Goal: Information Seeking & Learning: Learn about a topic

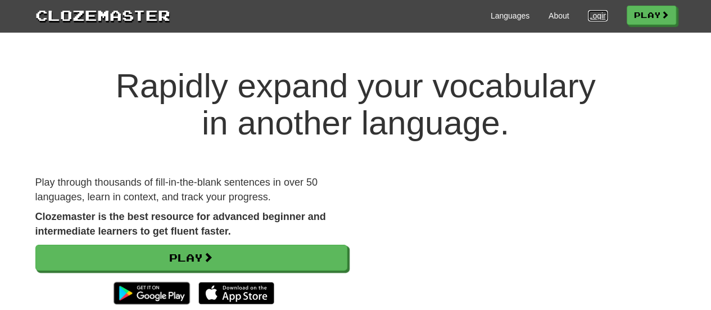
click at [595, 12] on link "Login" at bounding box center [597, 15] width 19 height 11
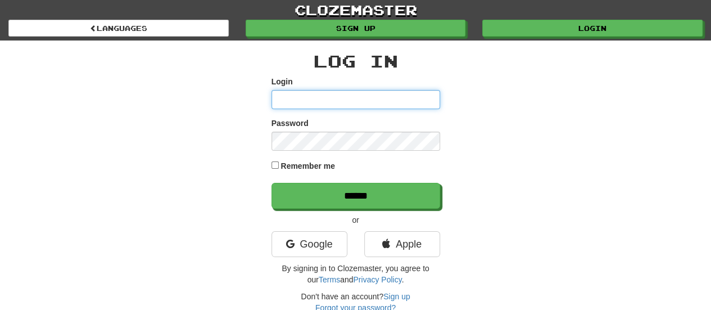
type input "*********"
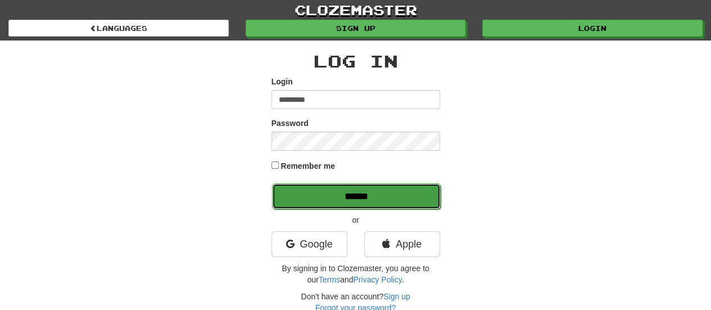
click at [334, 188] on input "******" at bounding box center [356, 196] width 169 height 26
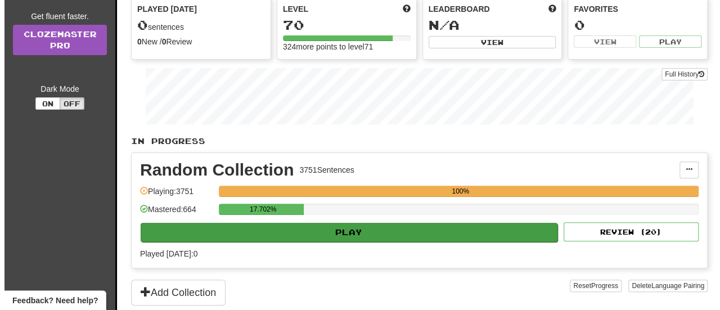
scroll to position [112, 0]
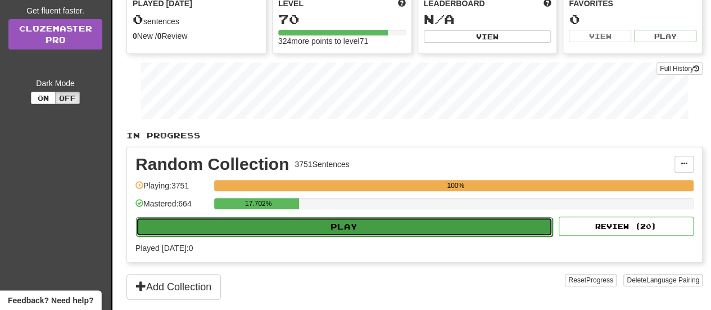
click at [282, 227] on button "Play" at bounding box center [344, 226] width 417 height 19
select select "**"
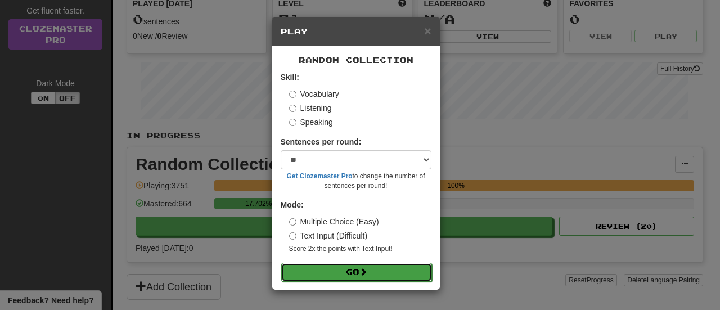
click at [350, 266] on button "Go" at bounding box center [356, 272] width 151 height 19
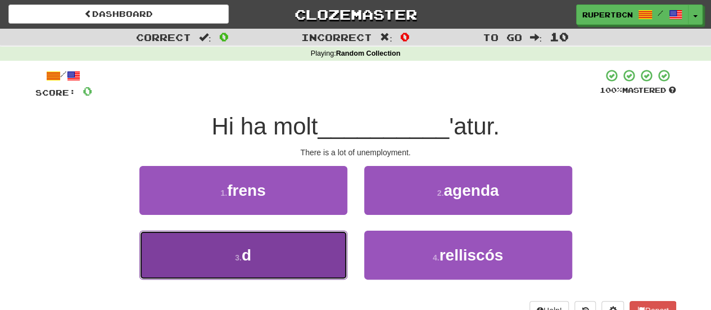
click at [259, 252] on button "3 . d" at bounding box center [243, 255] width 208 height 49
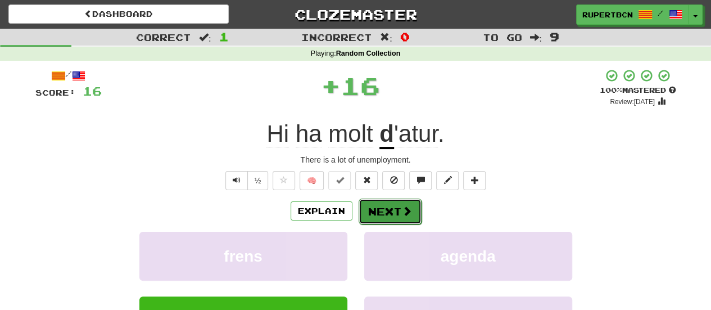
click at [395, 204] on button "Next" at bounding box center [390, 211] width 63 height 26
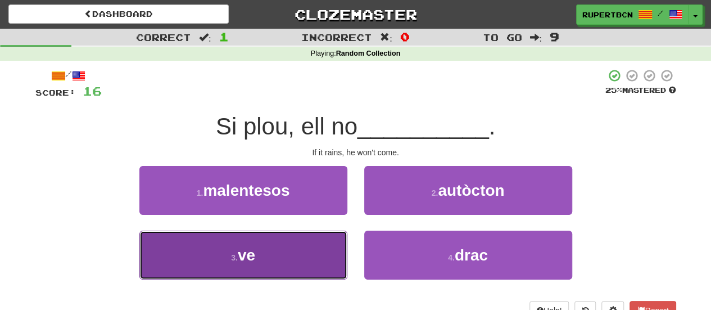
click at [269, 256] on button "3 . ve" at bounding box center [243, 255] width 208 height 49
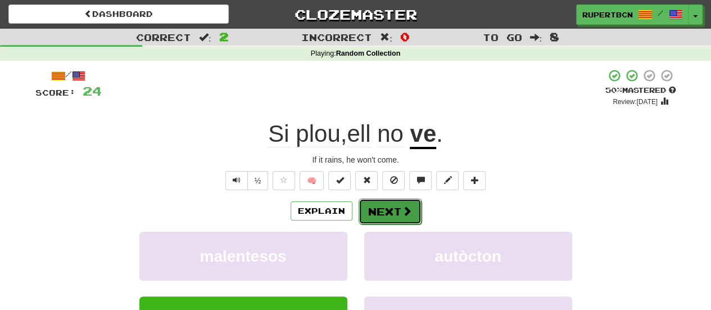
click at [392, 208] on button "Next" at bounding box center [390, 211] width 63 height 26
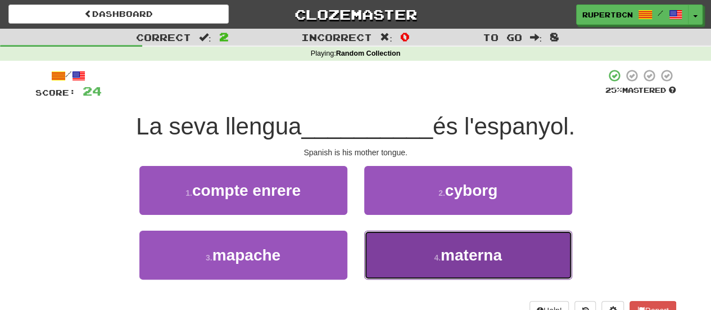
click at [529, 259] on button "4 . materna" at bounding box center [468, 255] width 208 height 49
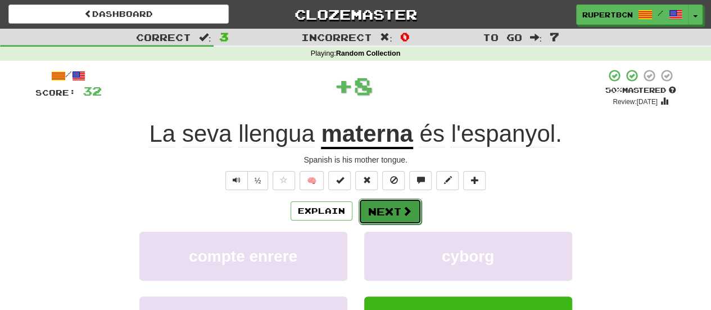
click at [389, 206] on button "Next" at bounding box center [390, 211] width 63 height 26
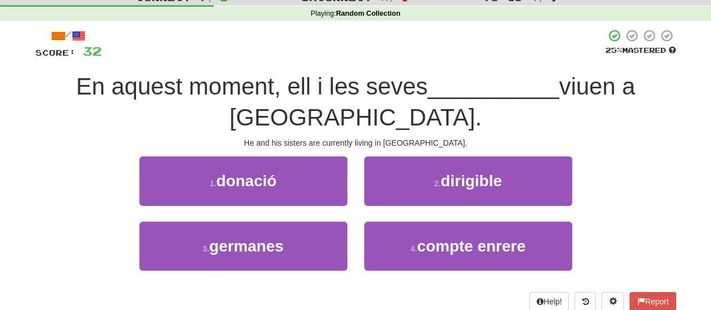
scroll to position [56, 0]
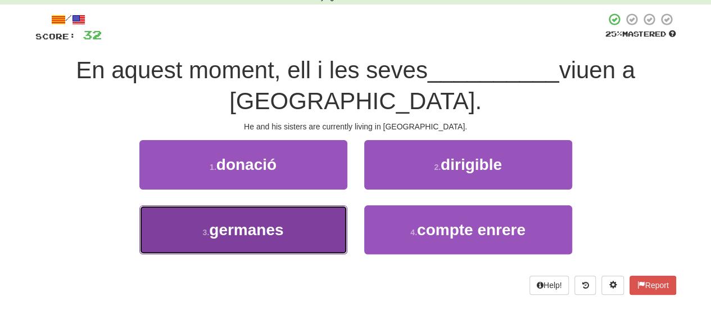
click at [226, 233] on span "germanes" at bounding box center [246, 229] width 74 height 17
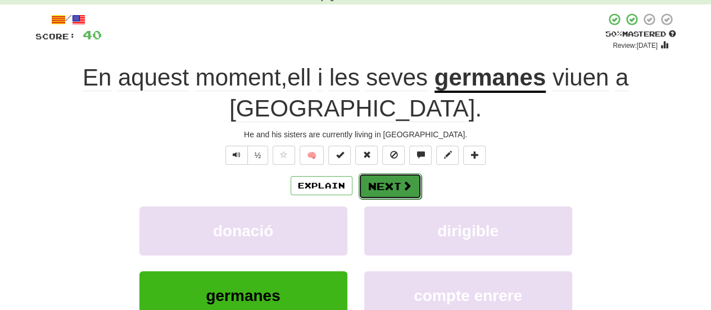
click at [402, 180] on span at bounding box center [407, 185] width 10 height 10
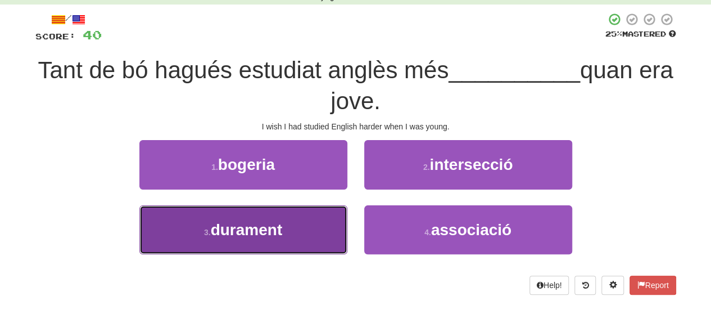
click at [295, 220] on button "3 . durament" at bounding box center [243, 229] width 208 height 49
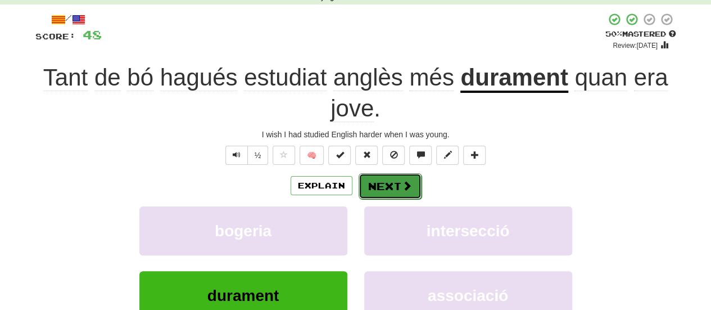
click at [403, 184] on span at bounding box center [407, 185] width 10 height 10
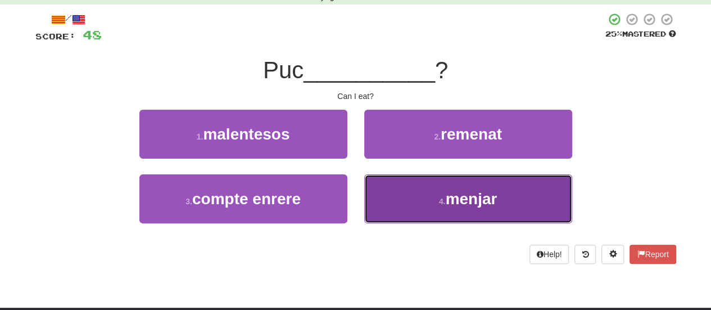
click at [480, 198] on span "menjar" at bounding box center [471, 198] width 52 height 17
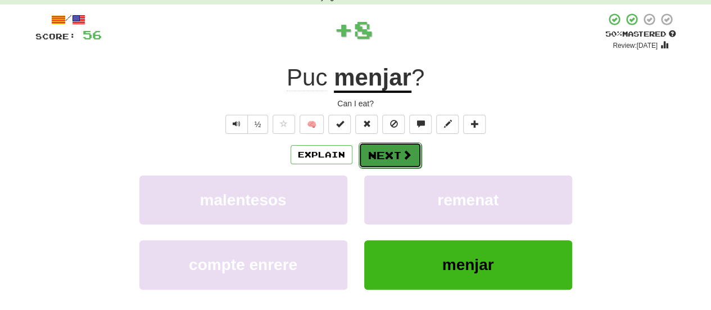
click at [373, 153] on button "Next" at bounding box center [390, 155] width 63 height 26
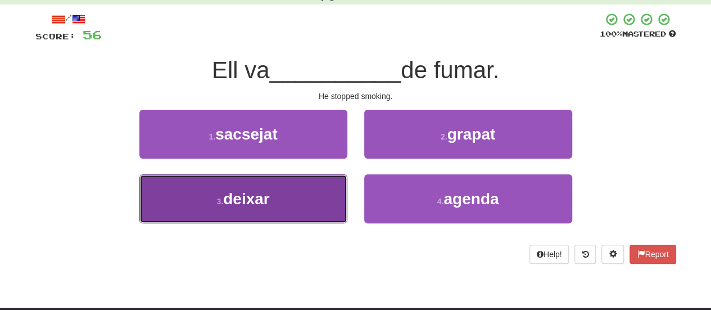
click at [273, 207] on button "3 . deixar" at bounding box center [243, 198] width 208 height 49
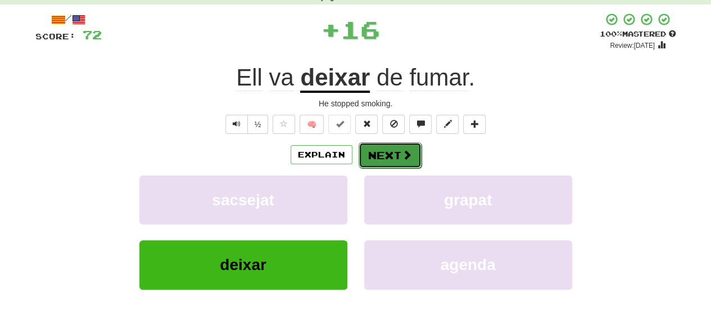
click at [414, 158] on button "Next" at bounding box center [390, 155] width 63 height 26
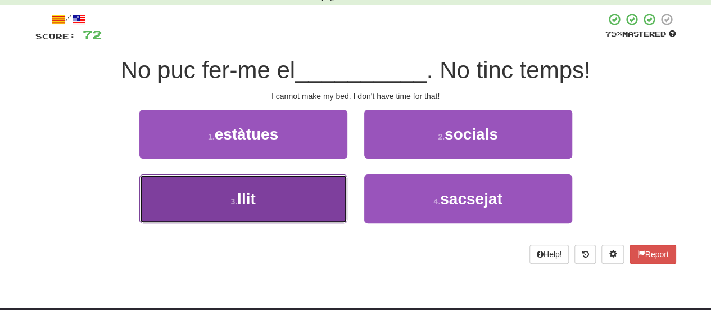
click at [282, 198] on button "3 . llit" at bounding box center [243, 198] width 208 height 49
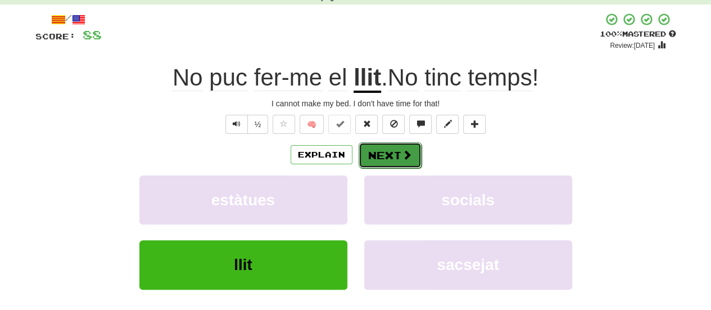
click at [394, 158] on button "Next" at bounding box center [390, 155] width 63 height 26
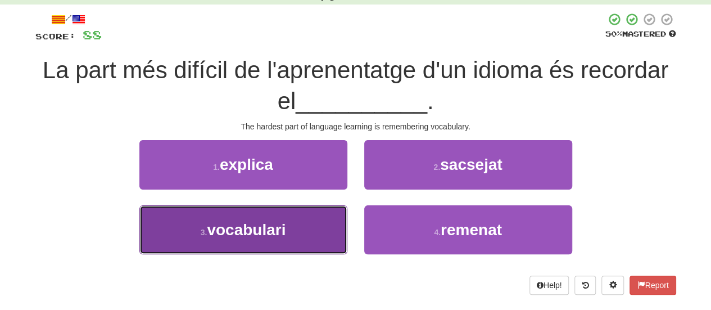
click at [256, 228] on span "vocabulari" at bounding box center [246, 229] width 79 height 17
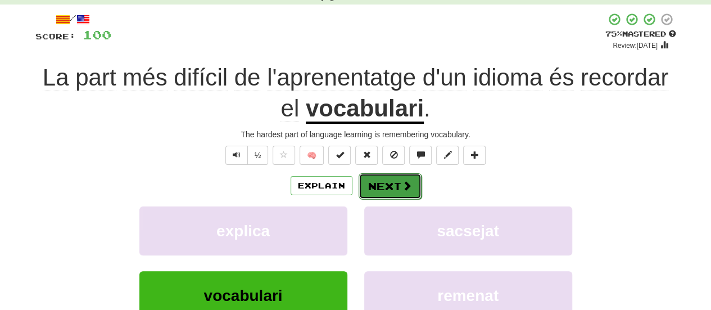
click at [402, 184] on span at bounding box center [407, 185] width 10 height 10
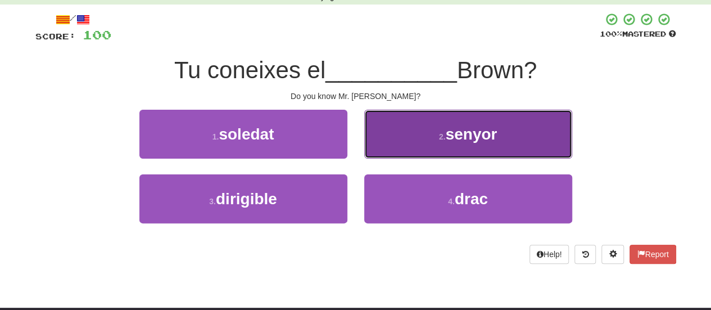
click at [521, 142] on button "2 . senyor" at bounding box center [468, 134] width 208 height 49
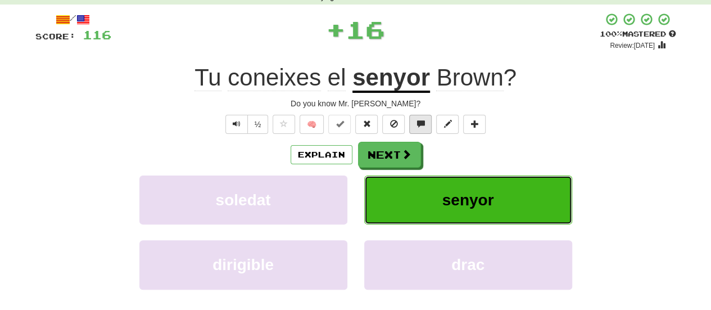
scroll to position [0, 0]
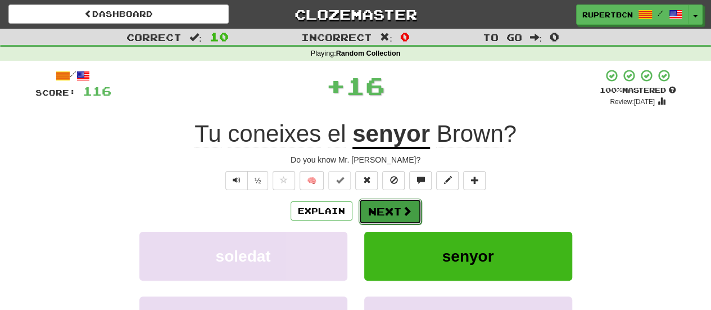
click at [384, 206] on button "Next" at bounding box center [390, 211] width 63 height 26
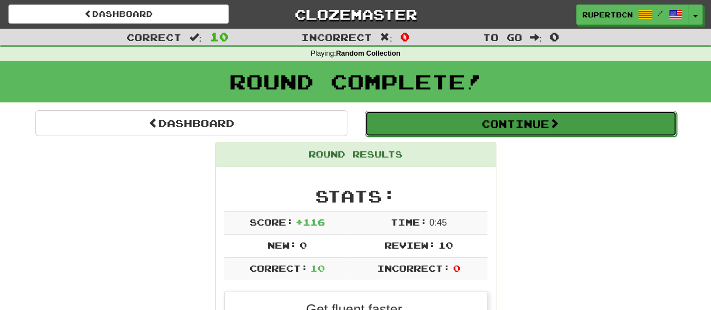
click at [512, 129] on button "Continue" at bounding box center [521, 124] width 312 height 26
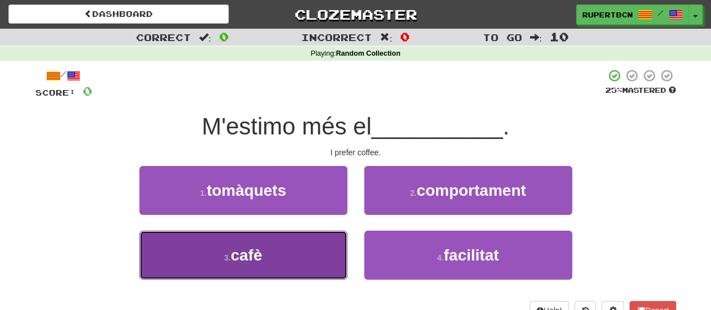
click at [271, 251] on button "3 . cafè" at bounding box center [243, 255] width 208 height 49
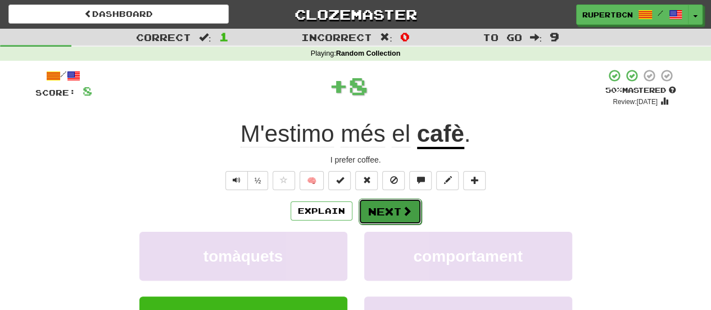
click at [415, 210] on button "Next" at bounding box center [390, 211] width 63 height 26
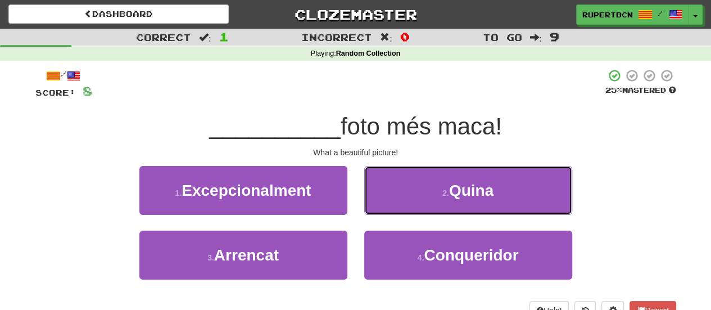
click at [445, 191] on small "2 ." at bounding box center [446, 192] width 7 height 9
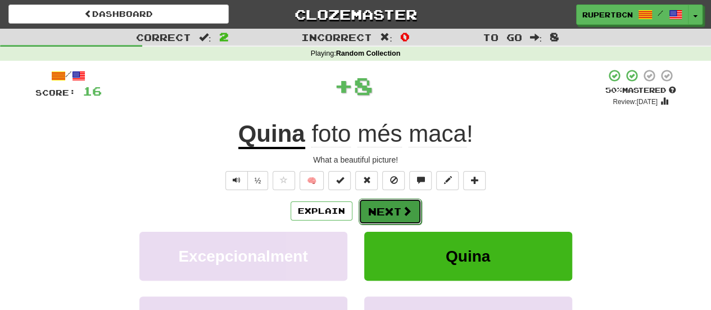
click at [395, 209] on button "Next" at bounding box center [390, 211] width 63 height 26
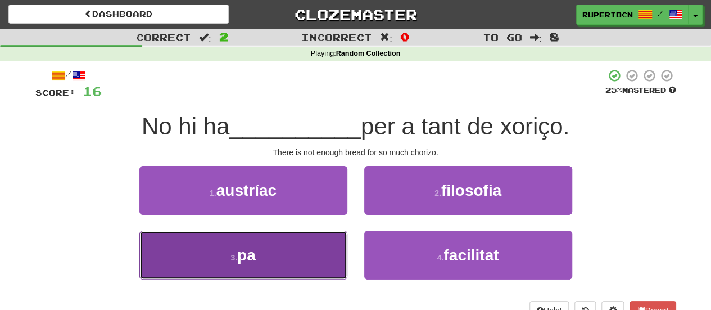
click at [302, 249] on button "3 . pa" at bounding box center [243, 255] width 208 height 49
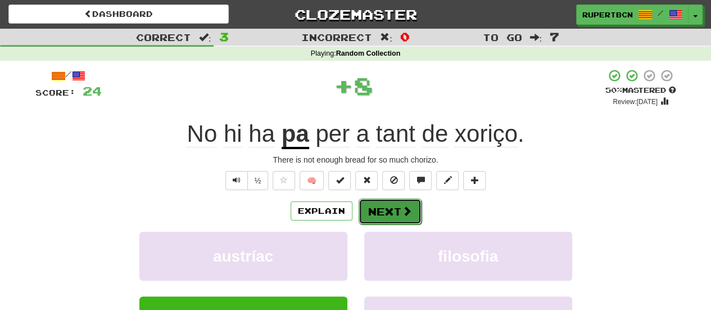
click at [404, 210] on span at bounding box center [407, 211] width 10 height 10
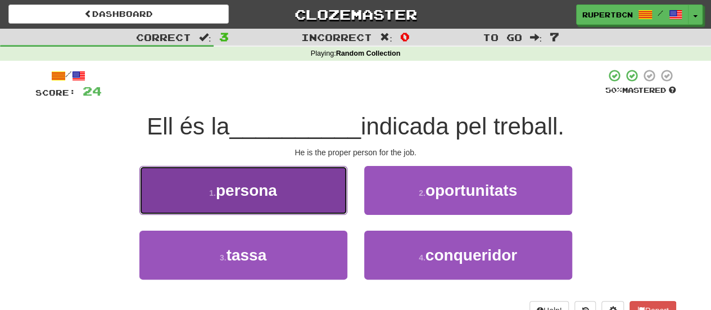
click at [292, 190] on button "1 . persona" at bounding box center [243, 190] width 208 height 49
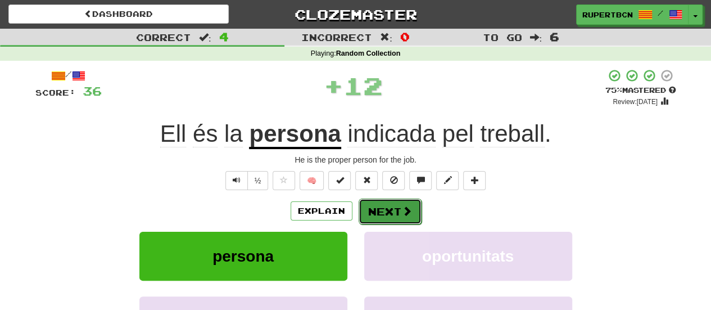
click at [371, 214] on button "Next" at bounding box center [390, 211] width 63 height 26
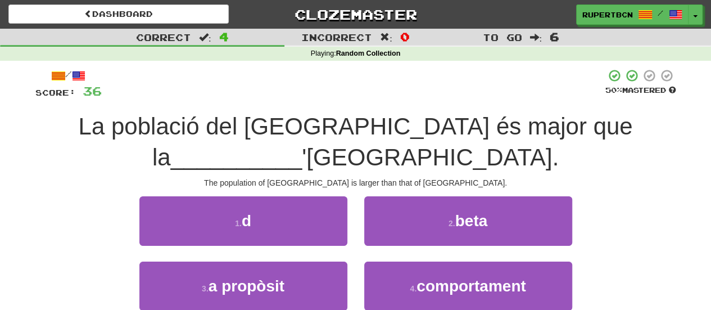
scroll to position [56, 0]
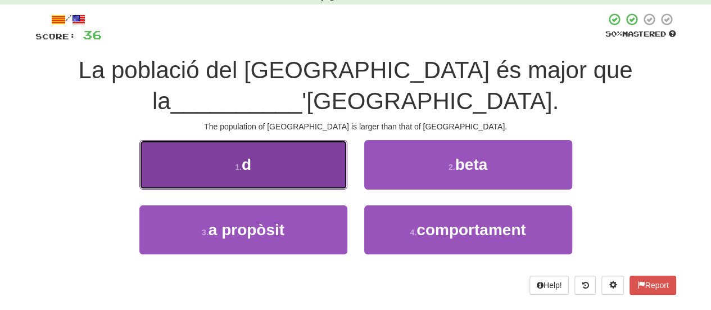
click at [307, 172] on button "1 . d" at bounding box center [243, 164] width 208 height 49
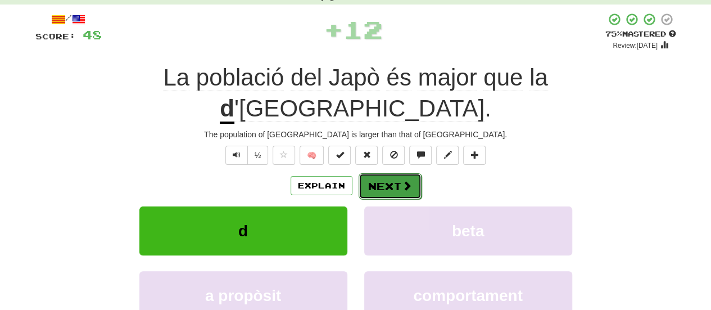
click at [385, 173] on button "Next" at bounding box center [390, 186] width 63 height 26
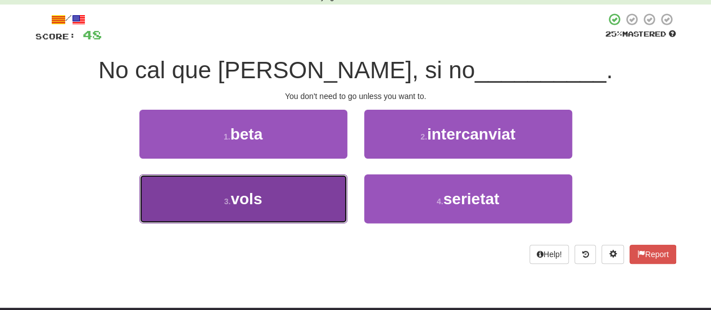
click at [291, 200] on button "3 . vols" at bounding box center [243, 198] width 208 height 49
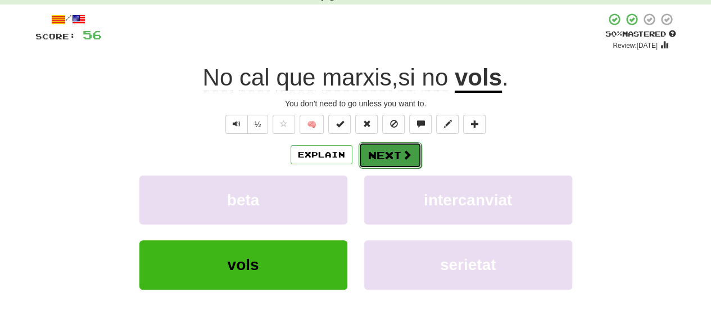
click at [404, 150] on span at bounding box center [407, 155] width 10 height 10
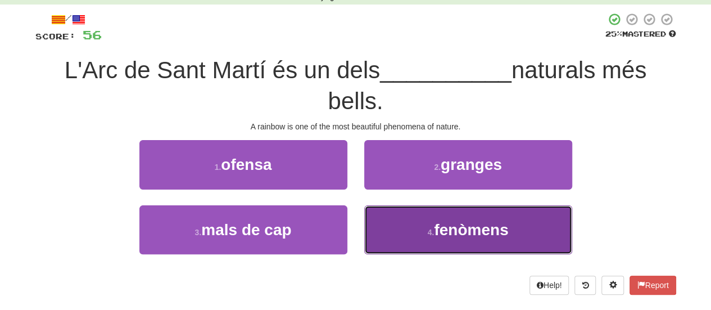
click at [451, 231] on span "fenòmens" at bounding box center [471, 229] width 74 height 17
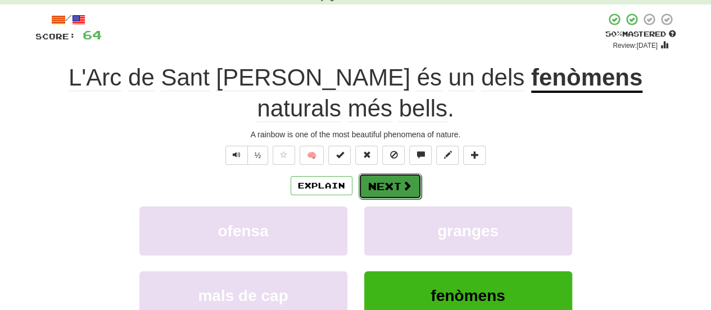
click at [385, 173] on button "Next" at bounding box center [390, 186] width 63 height 26
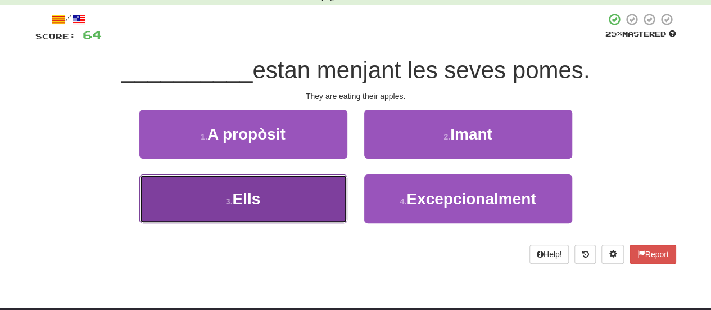
click at [247, 191] on span "Ells" at bounding box center [246, 198] width 28 height 17
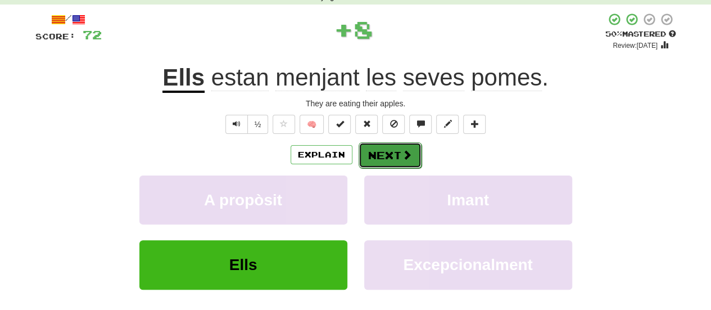
click at [392, 162] on button "Next" at bounding box center [390, 155] width 63 height 26
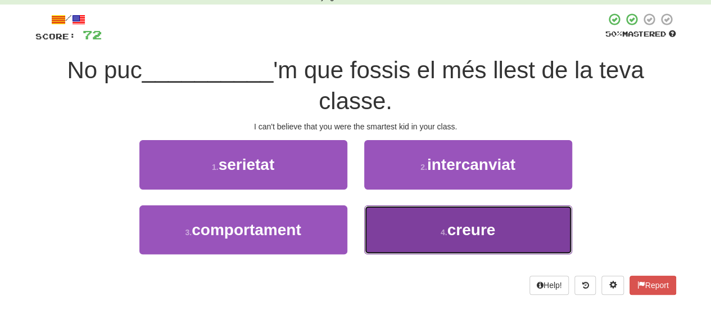
click at [447, 227] on button "4 . creure" at bounding box center [468, 229] width 208 height 49
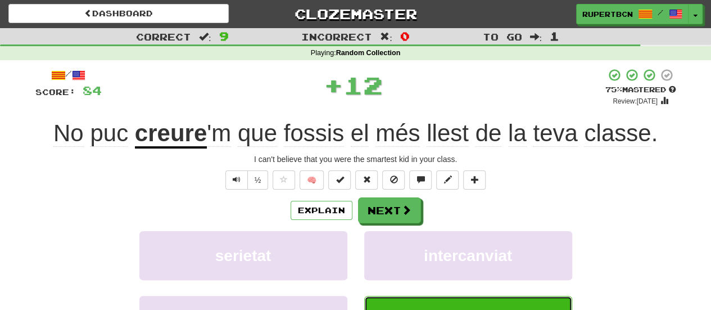
scroll to position [0, 0]
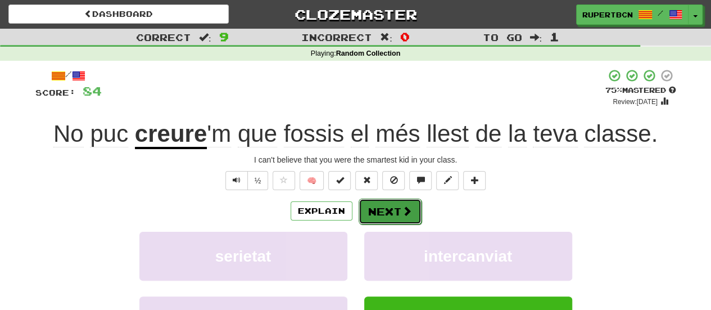
click at [395, 211] on button "Next" at bounding box center [390, 211] width 63 height 26
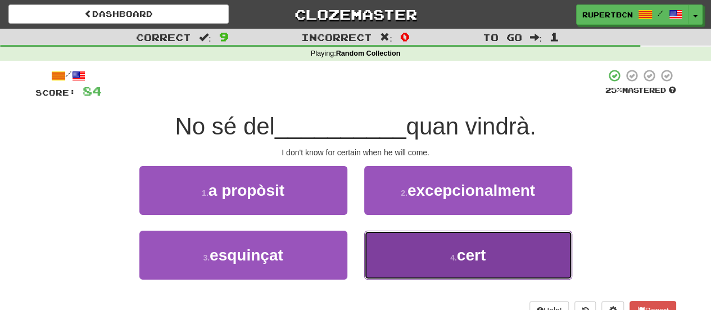
click at [444, 250] on button "4 . cert" at bounding box center [468, 255] width 208 height 49
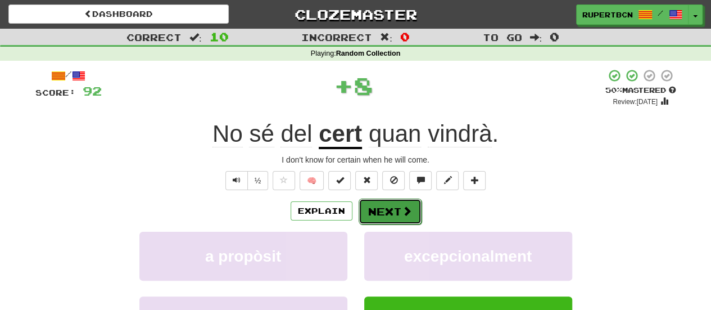
click at [405, 206] on span at bounding box center [407, 211] width 10 height 10
